Goal: Information Seeking & Learning: Learn about a topic

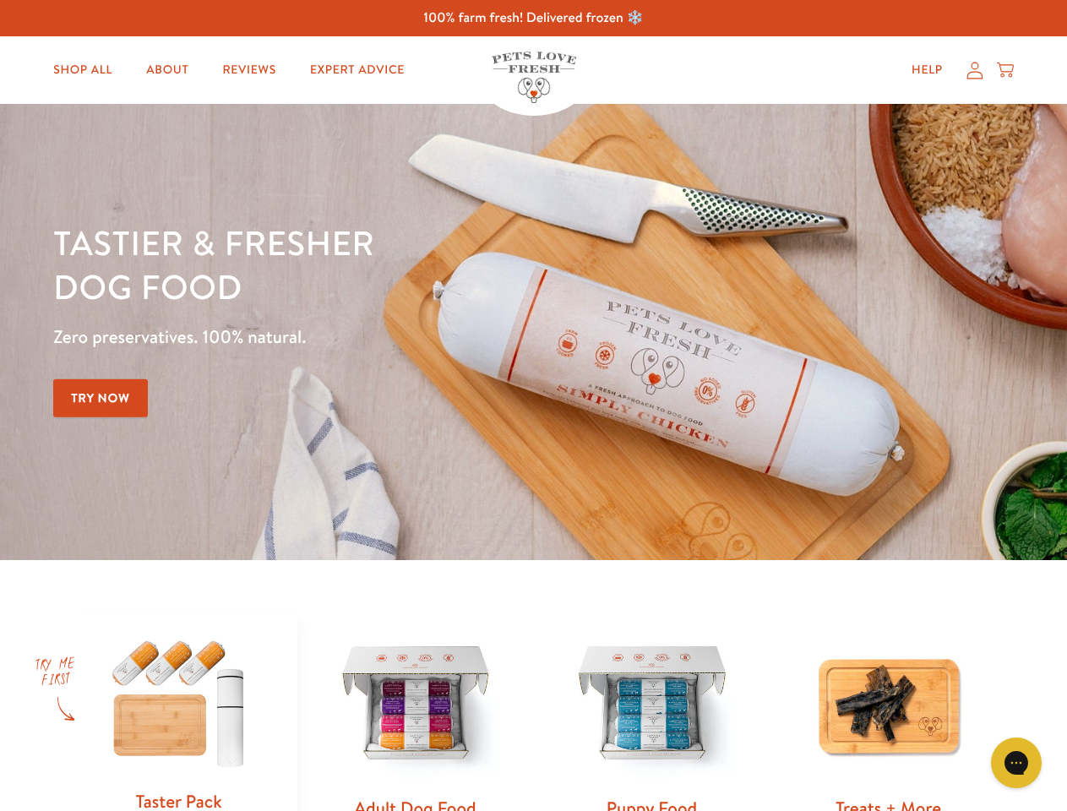
click at [533, 405] on div "Tastier & fresher dog food Zero preservatives. 100% natural. Try Now" at bounding box center [373, 331] width 640 height 223
click at [1016, 763] on icon "Gorgias live chat" at bounding box center [1016, 762] width 16 height 16
